Goal: Check status

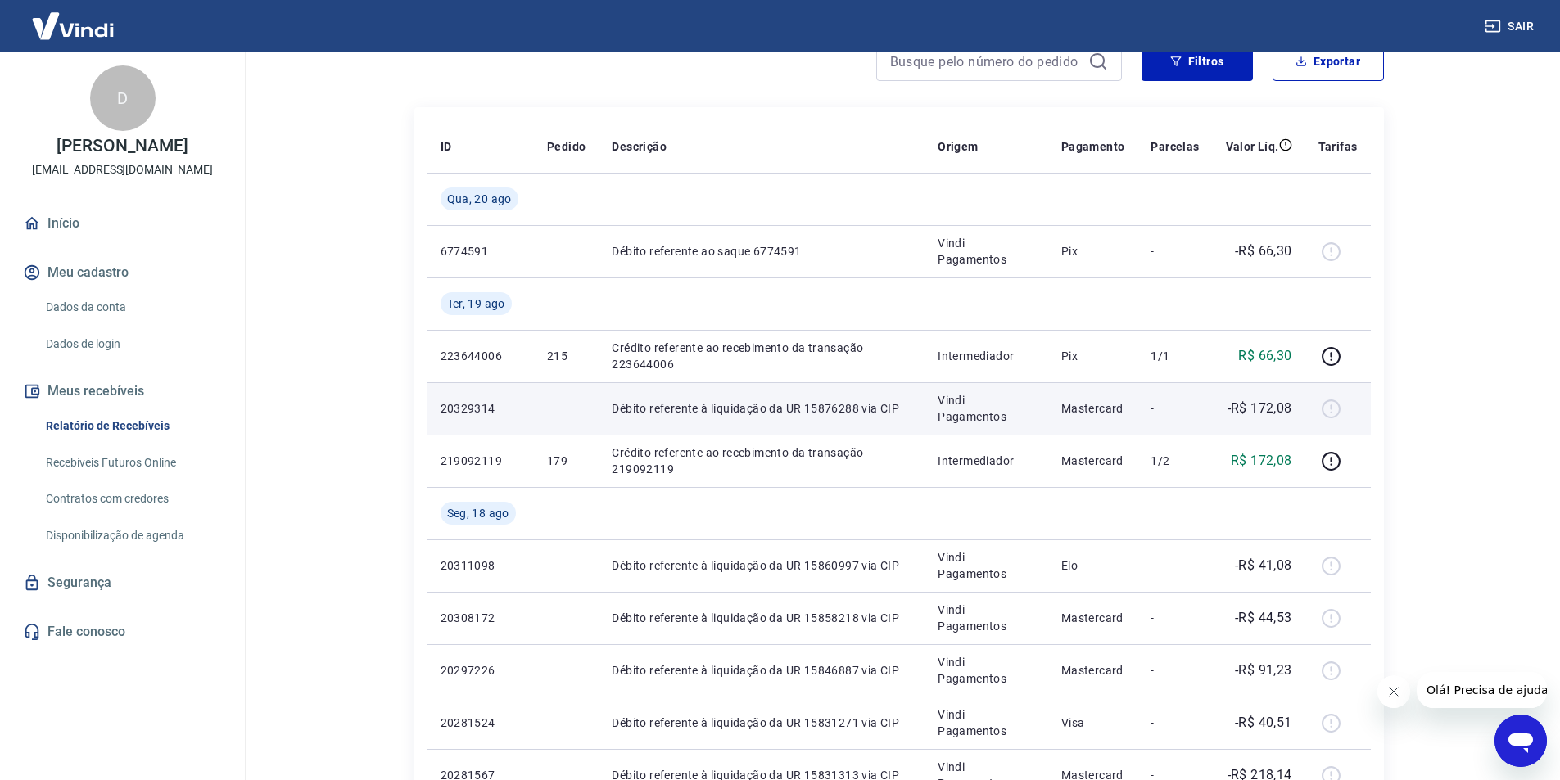
scroll to position [164, 0]
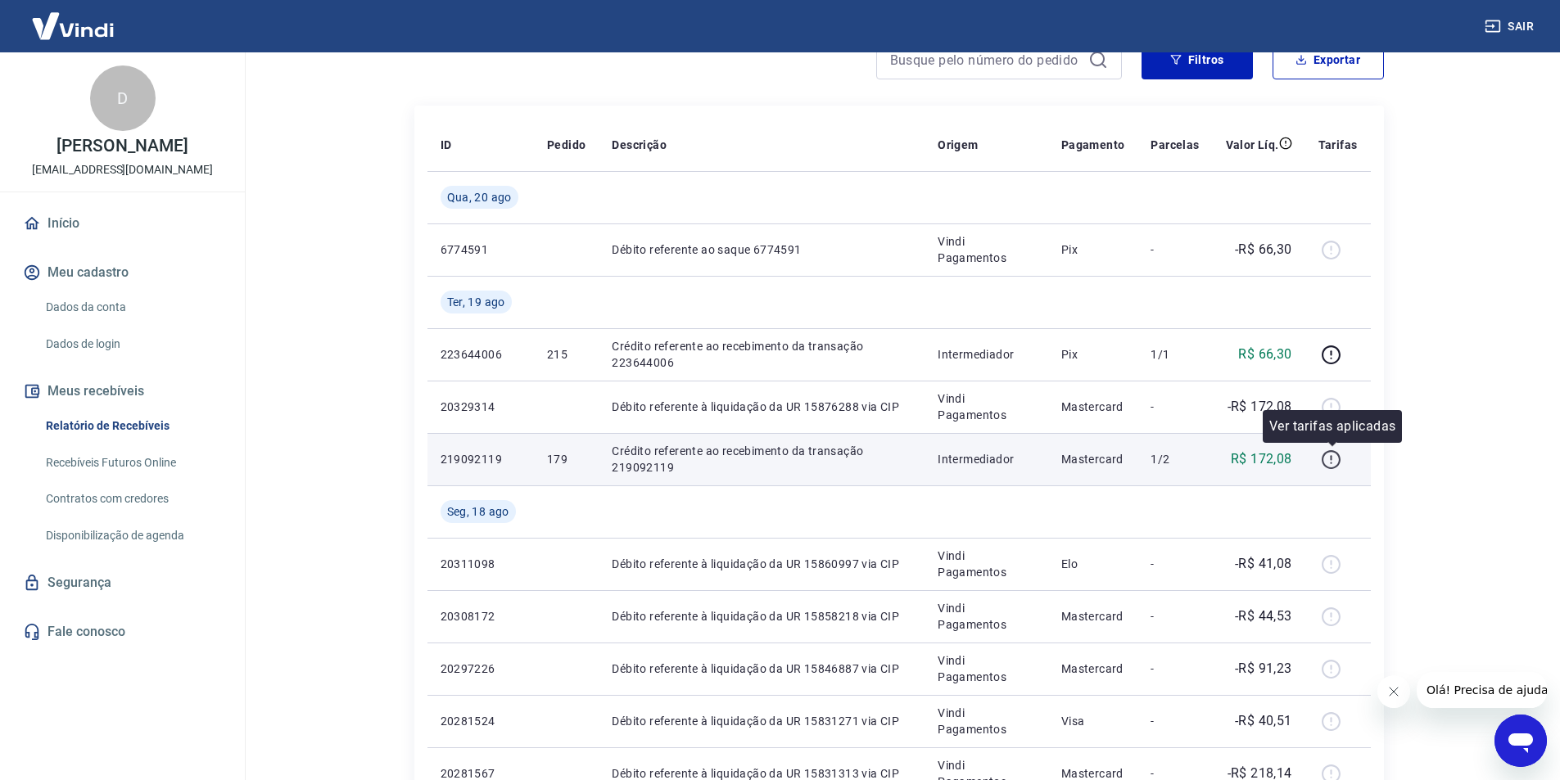
click at [1330, 459] on icon "button" at bounding box center [1331, 460] width 20 height 20
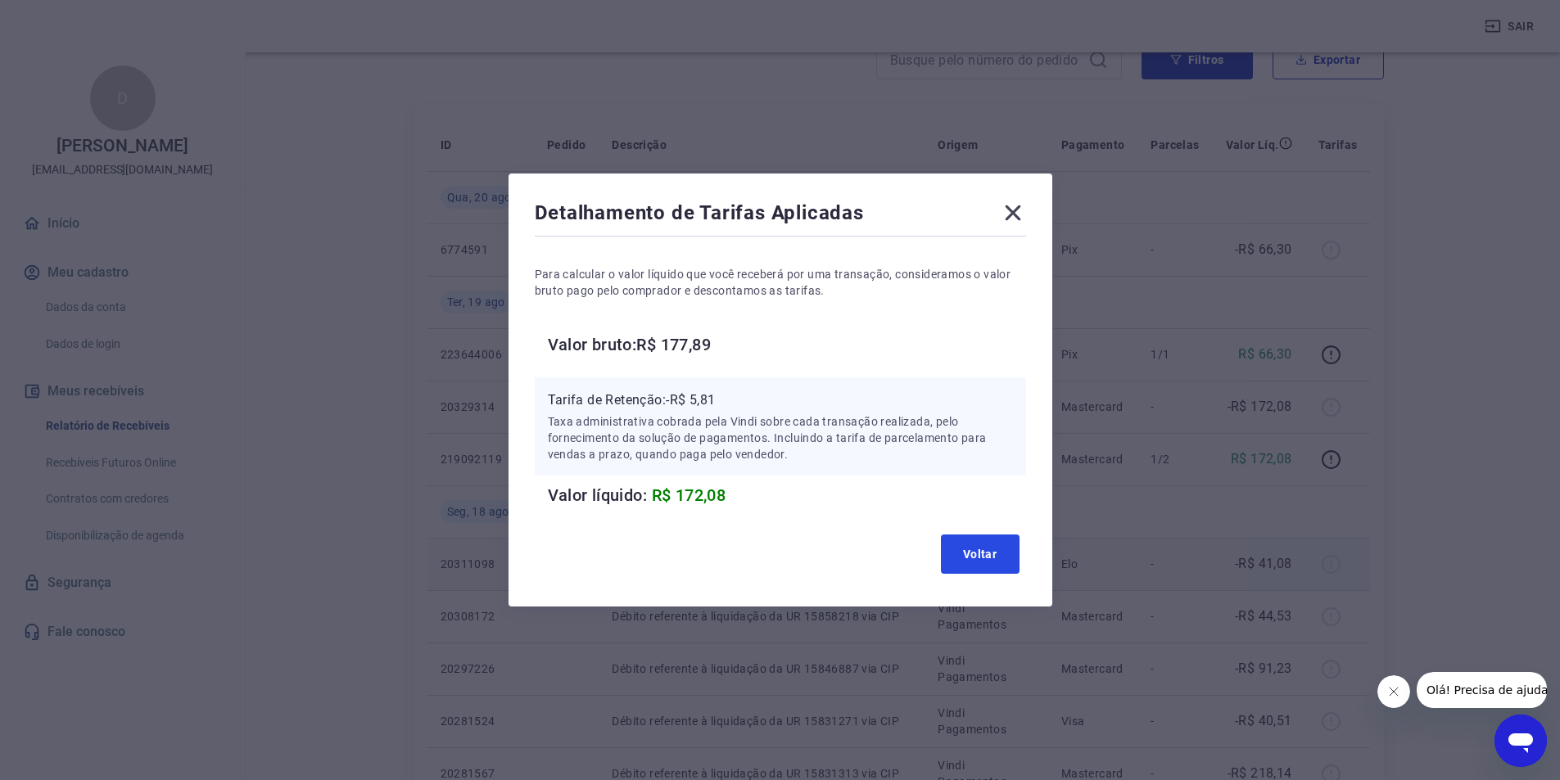
click at [981, 554] on button "Voltar" at bounding box center [980, 554] width 79 height 39
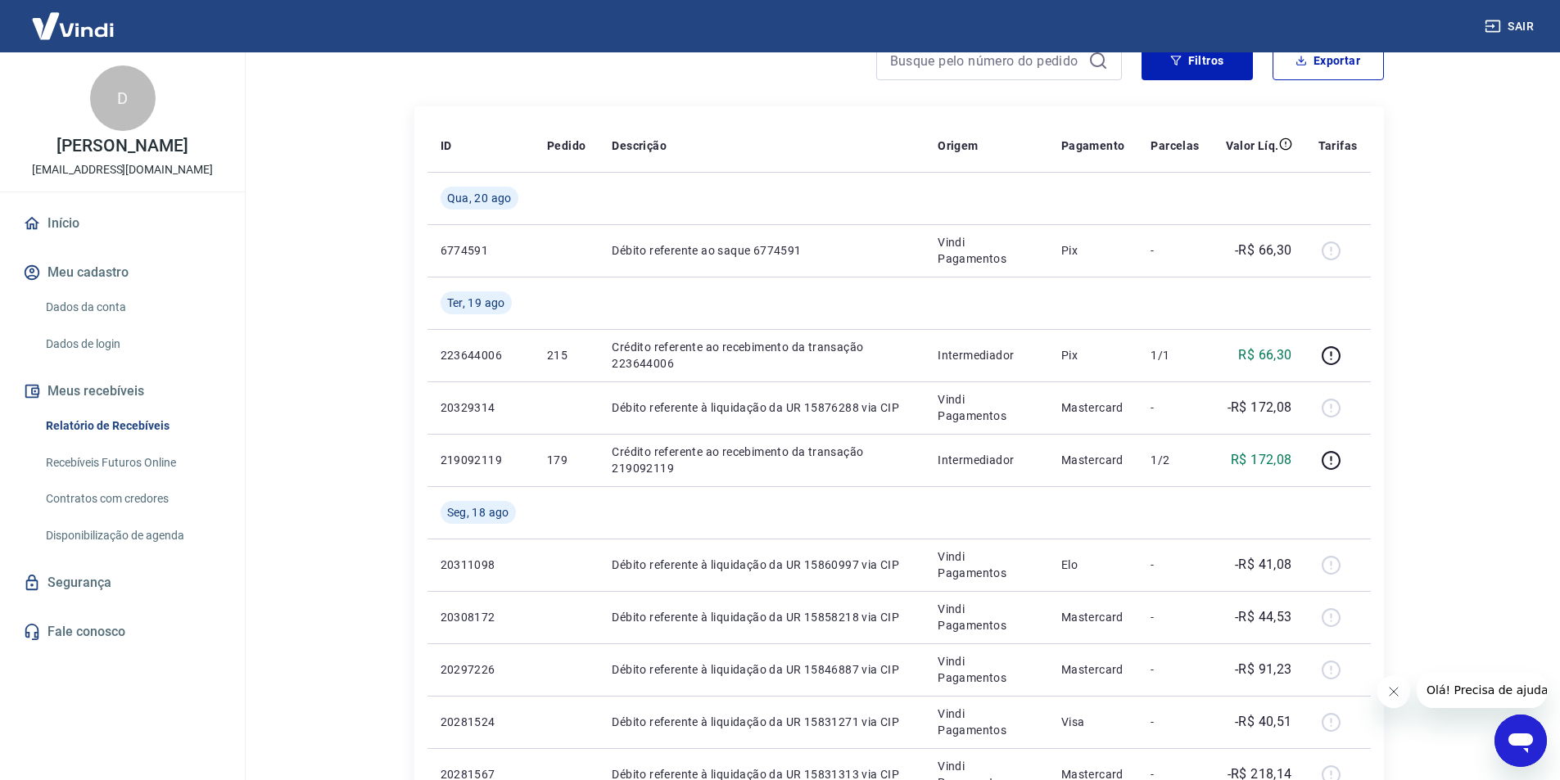
scroll to position [164, 0]
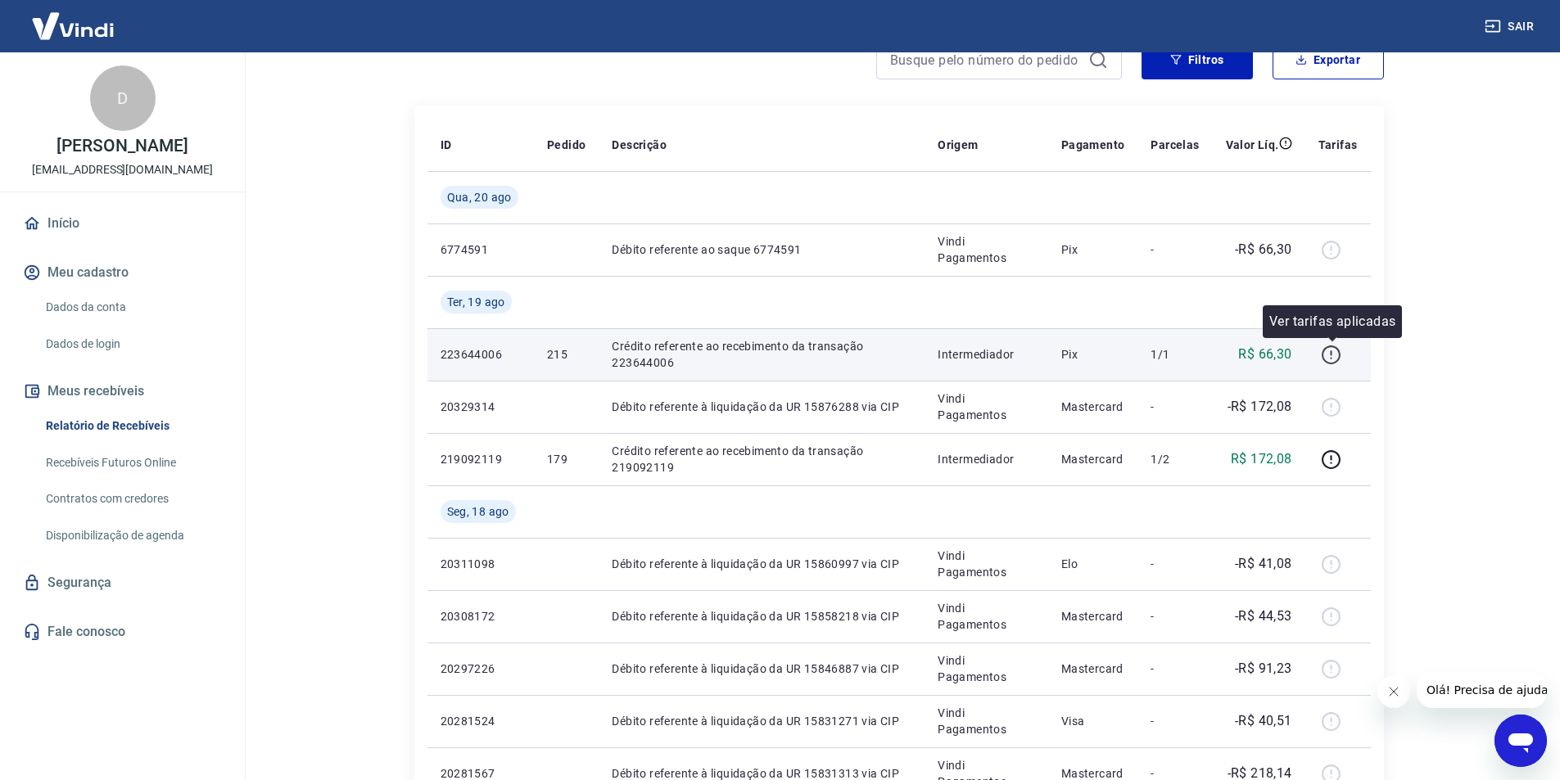
click at [1334, 355] on icon "button" at bounding box center [1331, 355] width 20 height 20
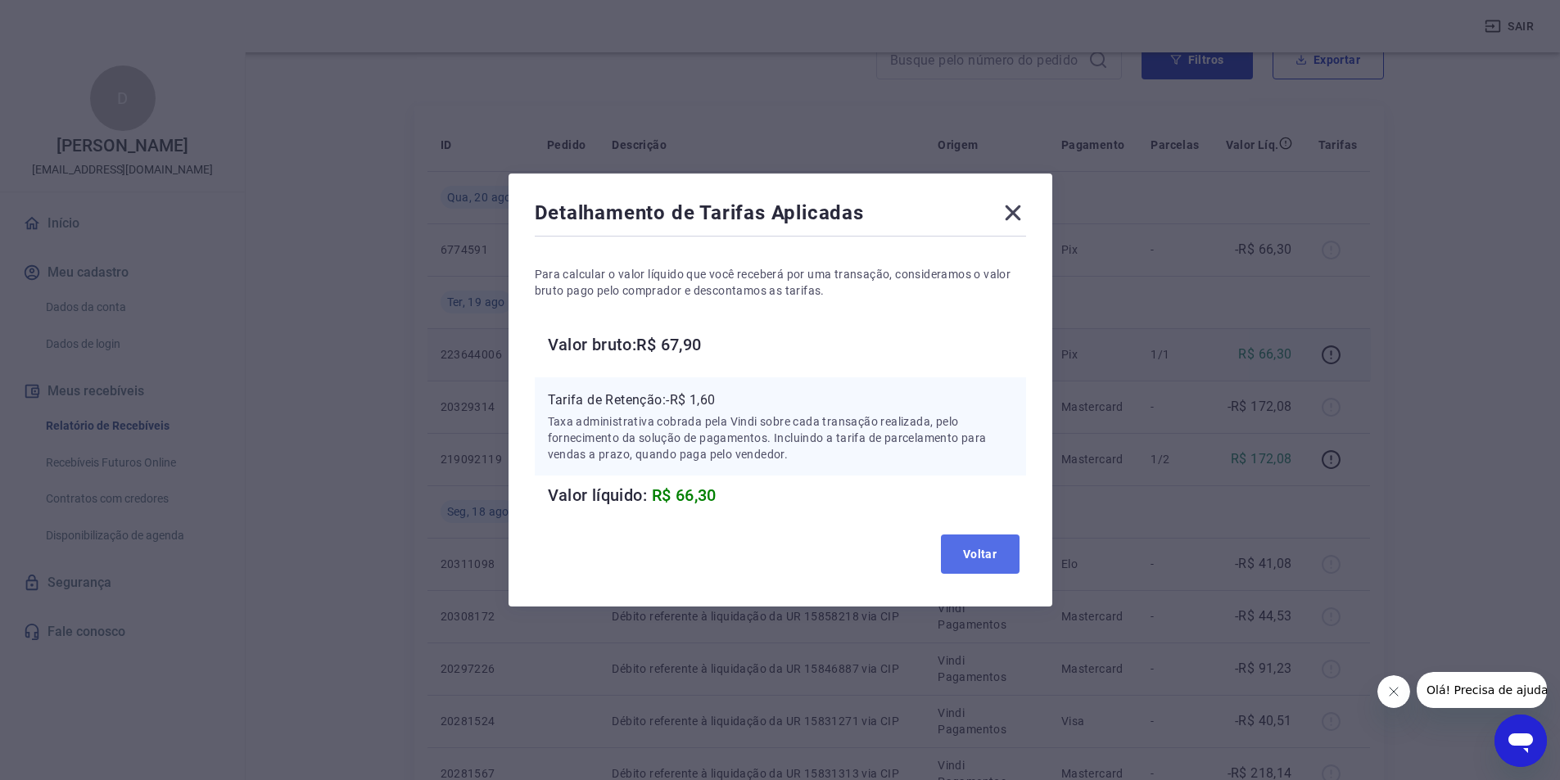
click at [999, 560] on button "Voltar" at bounding box center [980, 554] width 79 height 39
